Goal: Communication & Community: Answer question/provide support

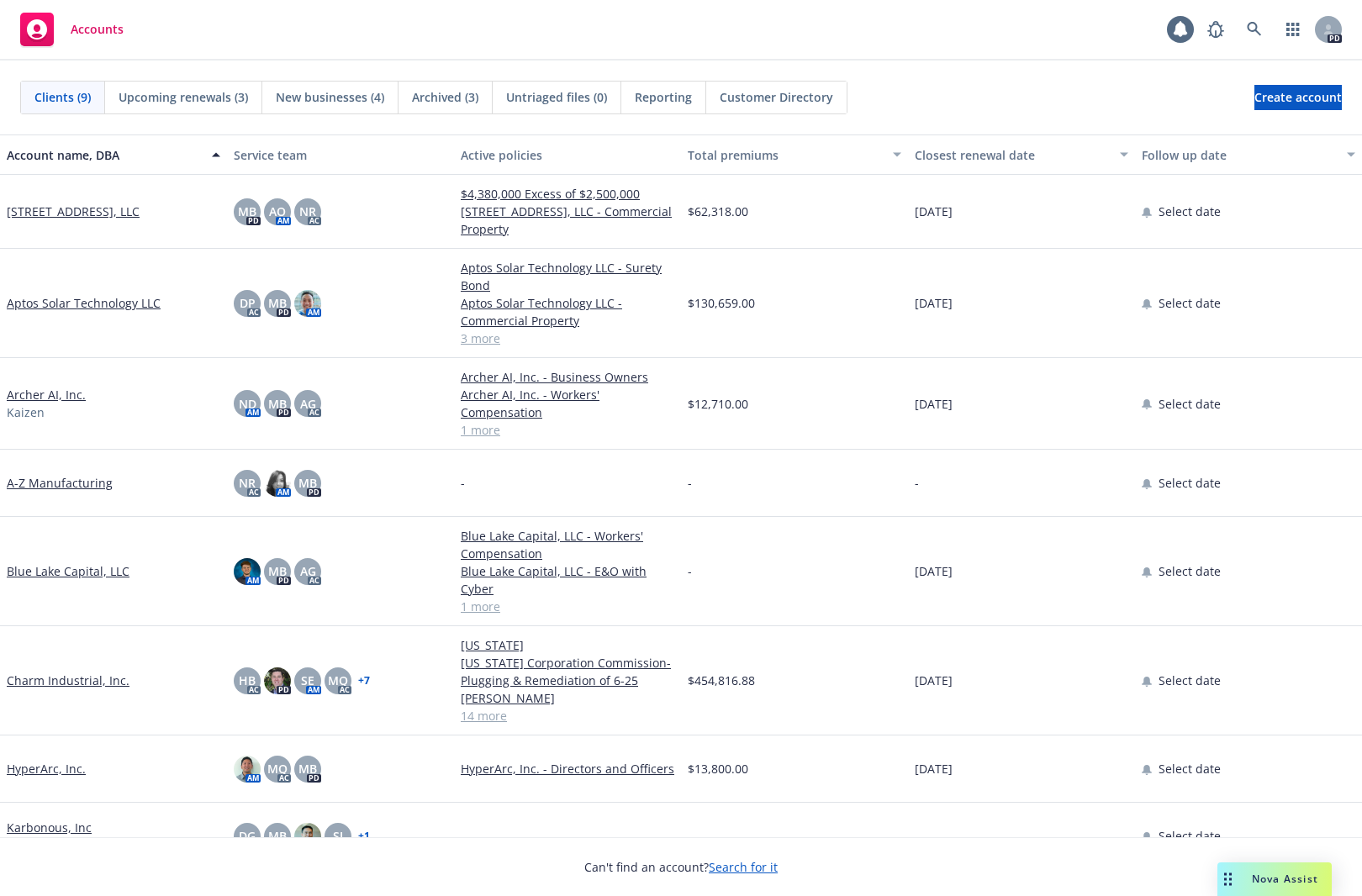
click at [1261, 874] on span "Nova Assist" at bounding box center [1285, 878] width 66 height 14
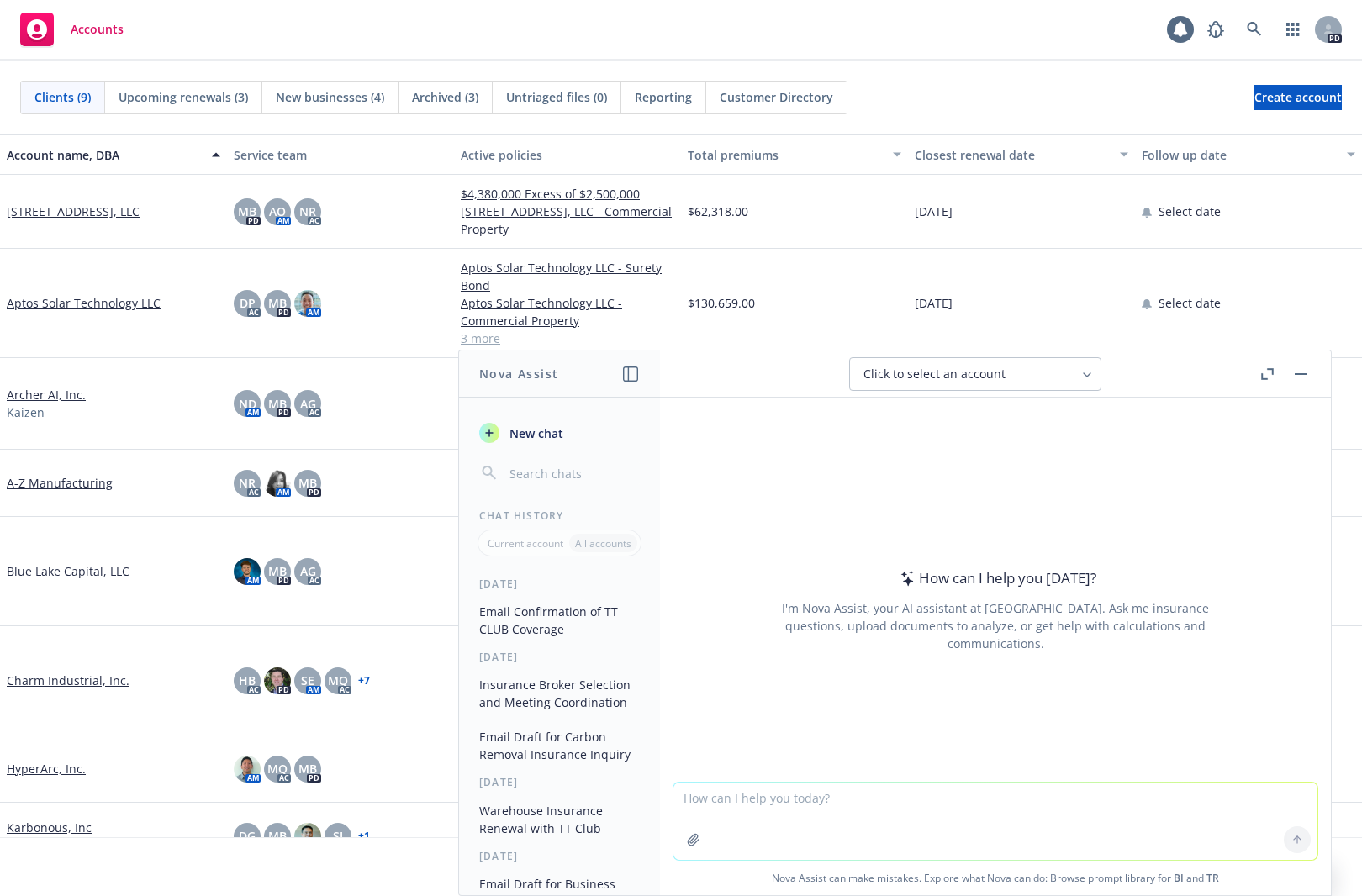
click at [787, 840] on textarea at bounding box center [995, 821] width 644 height 77
paste textarea "Here’s the rough quote indication from Chubb. If you wish to secure business li…"
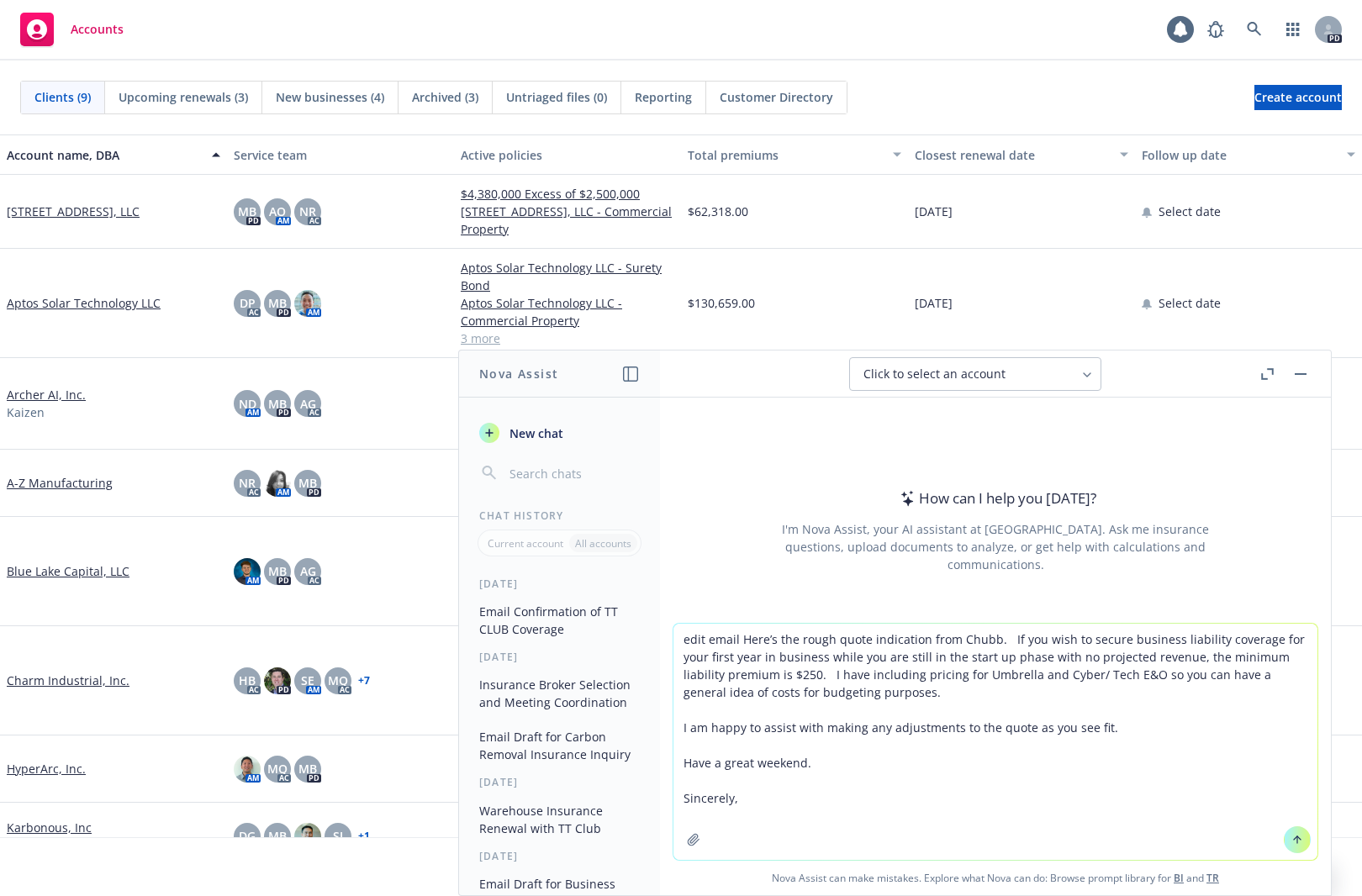
type textarea "edit email Here’s the rough quote indication from Chubb. If you wish to secure …"
click at [1295, 847] on button at bounding box center [1297, 839] width 27 height 27
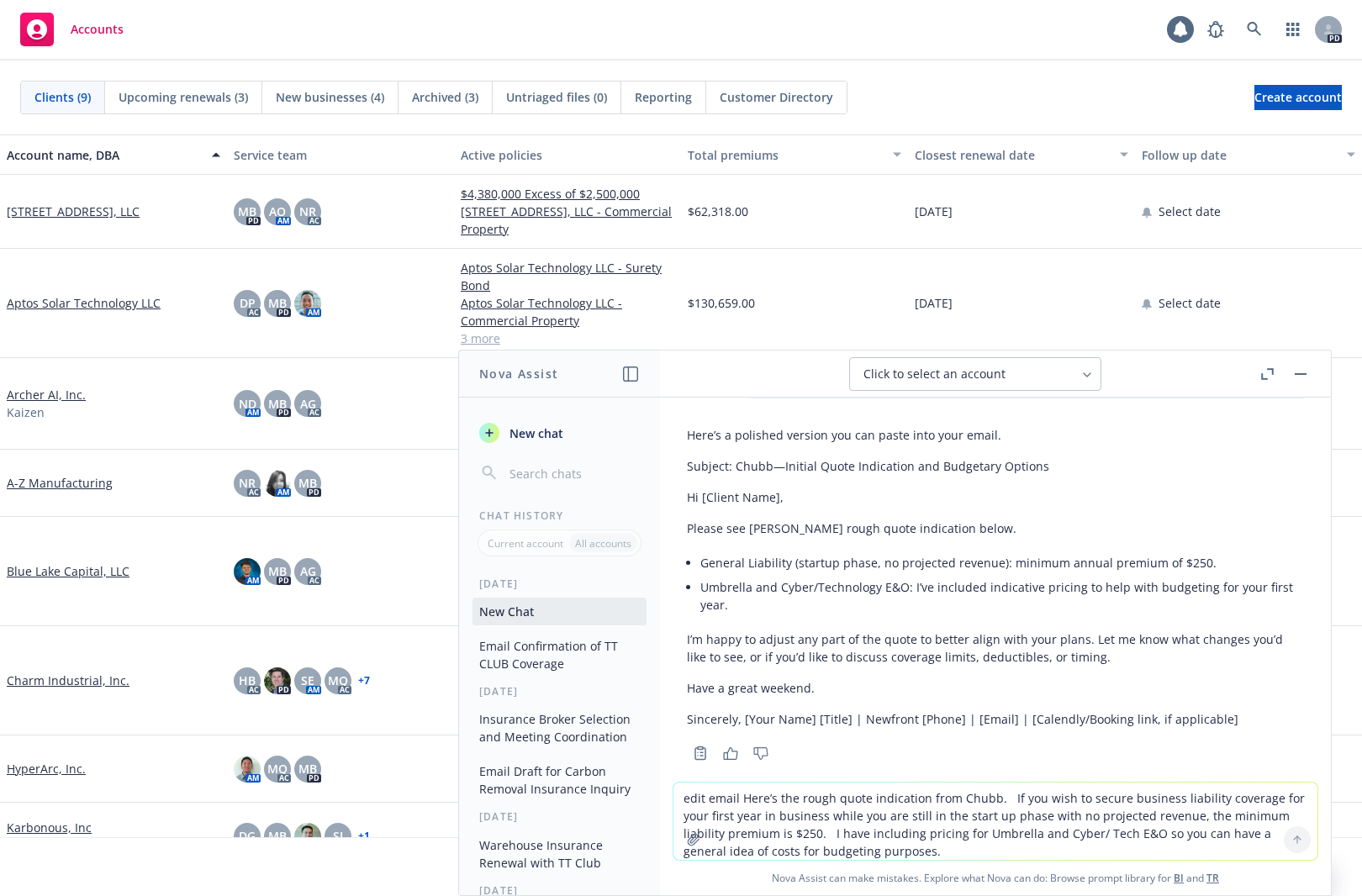
scroll to position [212, 0]
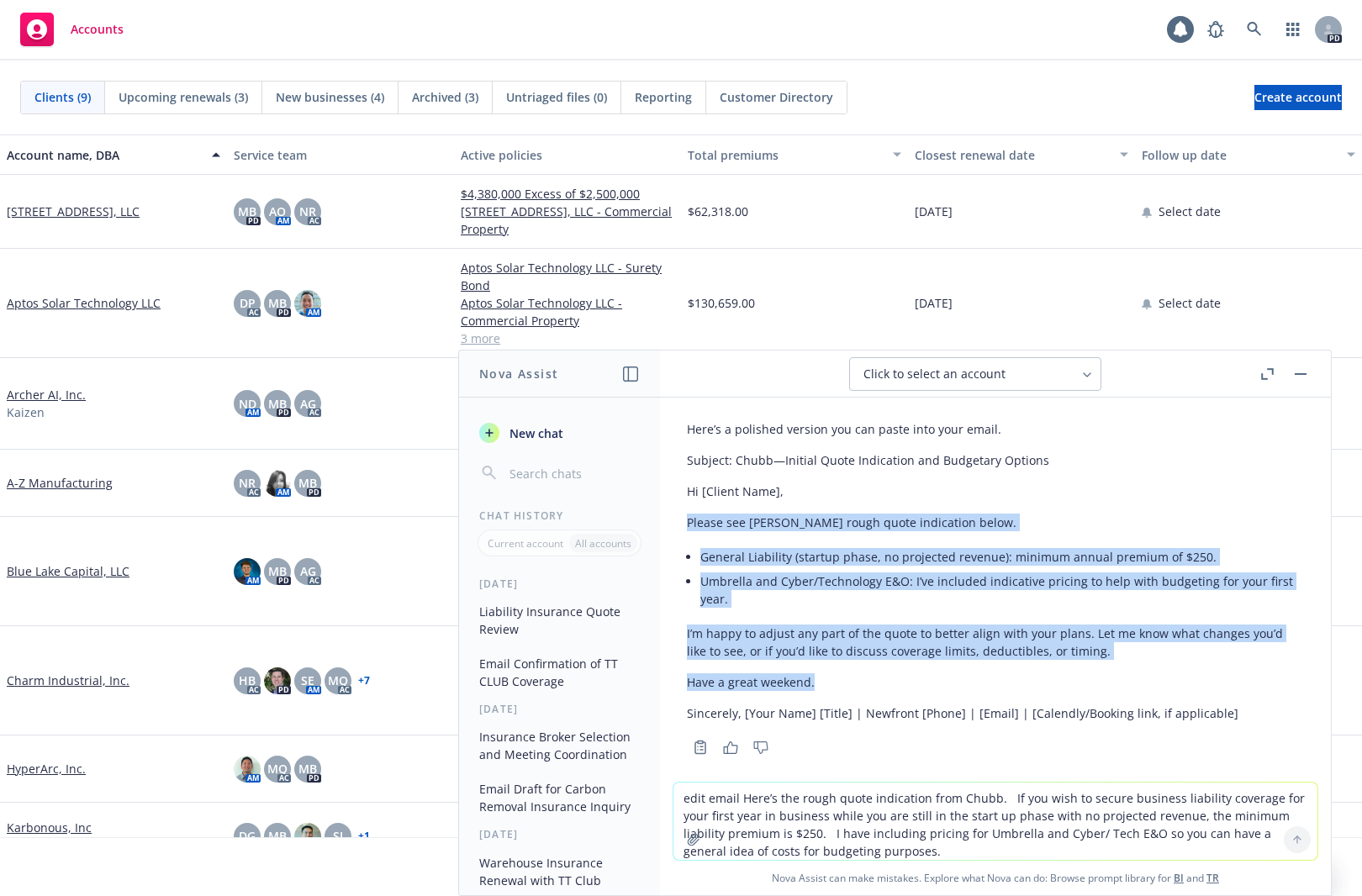
drag, startPoint x: 688, startPoint y: 505, endPoint x: 1179, endPoint y: 659, distance: 514.6
click at [1179, 659] on div "Here’s a polished version you can paste into your email. Subject: Chubb—Initial…" at bounding box center [995, 570] width 617 height 315
copy div "Please see [PERSON_NAME] rough quote indication below. General Liability (start…"
